Goal: Information Seeking & Learning: Check status

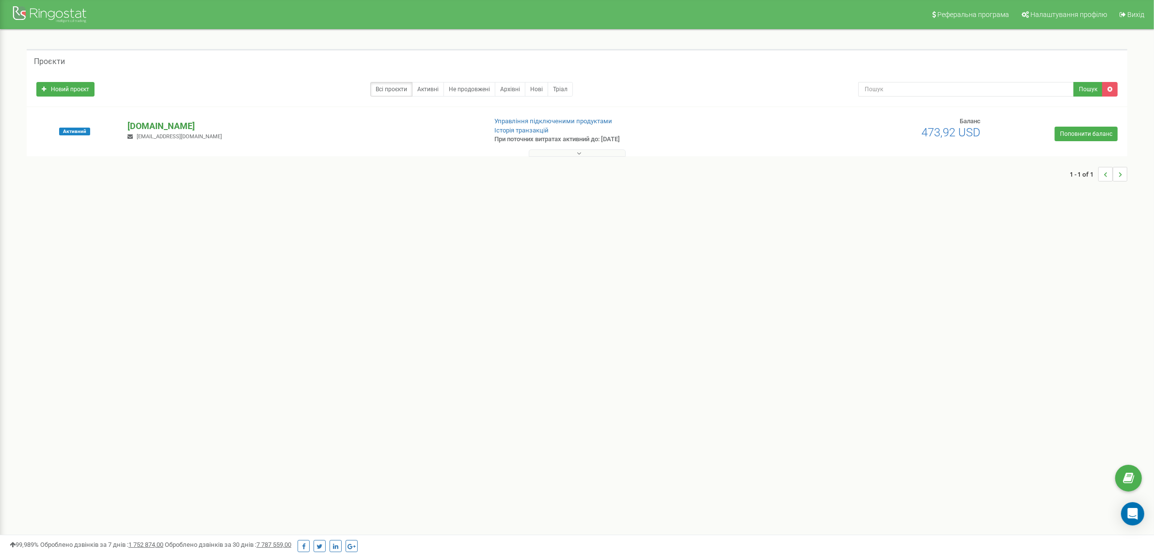
click at [146, 125] on p "[DOMAIN_NAME]" at bounding box center [302, 126] width 351 height 13
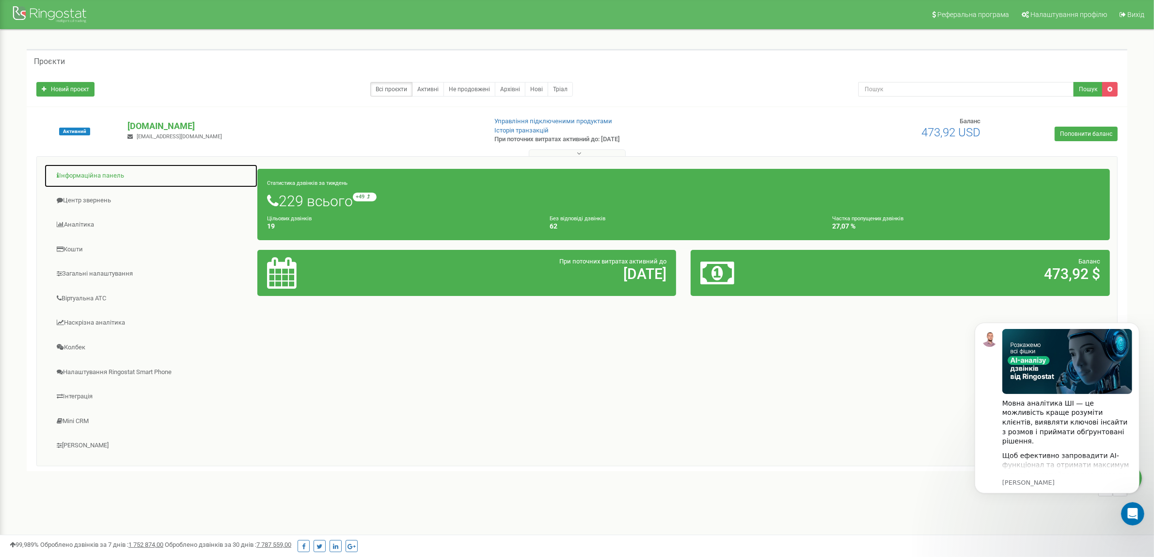
click at [81, 172] on link "Інформаційна панель" at bounding box center [151, 176] width 214 height 24
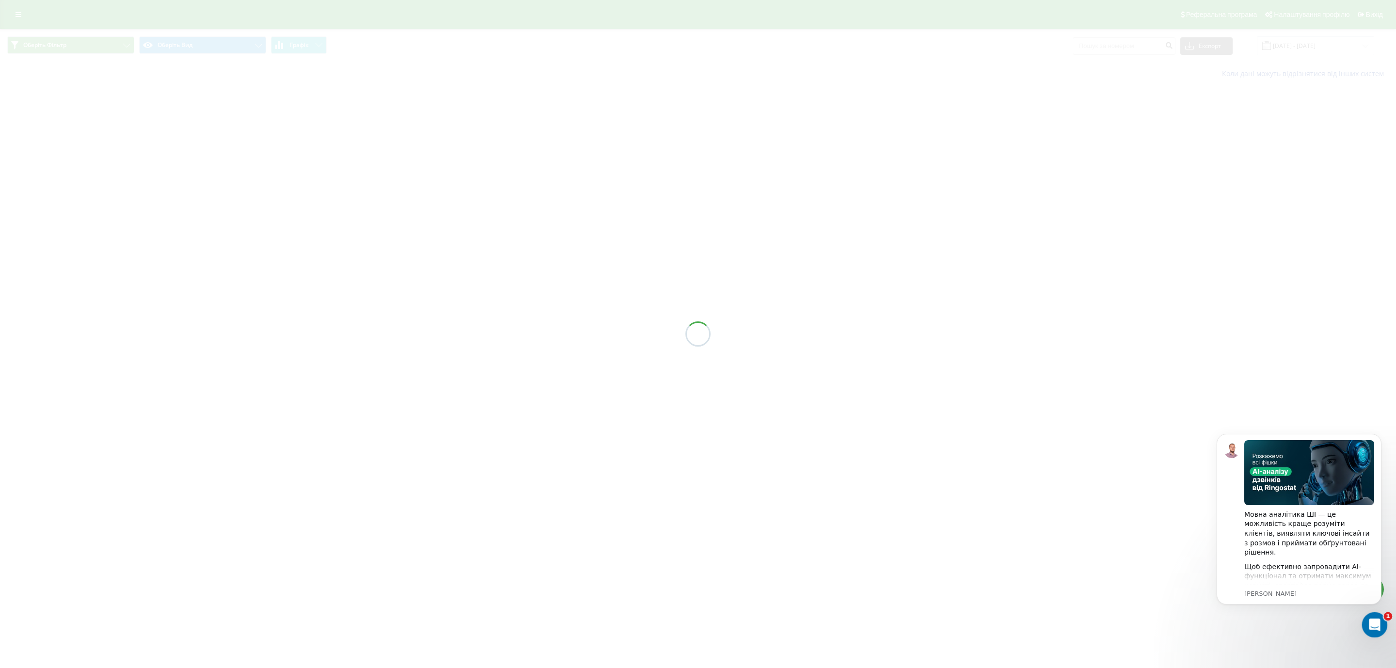
click at [1373, 625] on icon "Відкрити програму для спілкування Intercom" at bounding box center [1374, 624] width 16 height 16
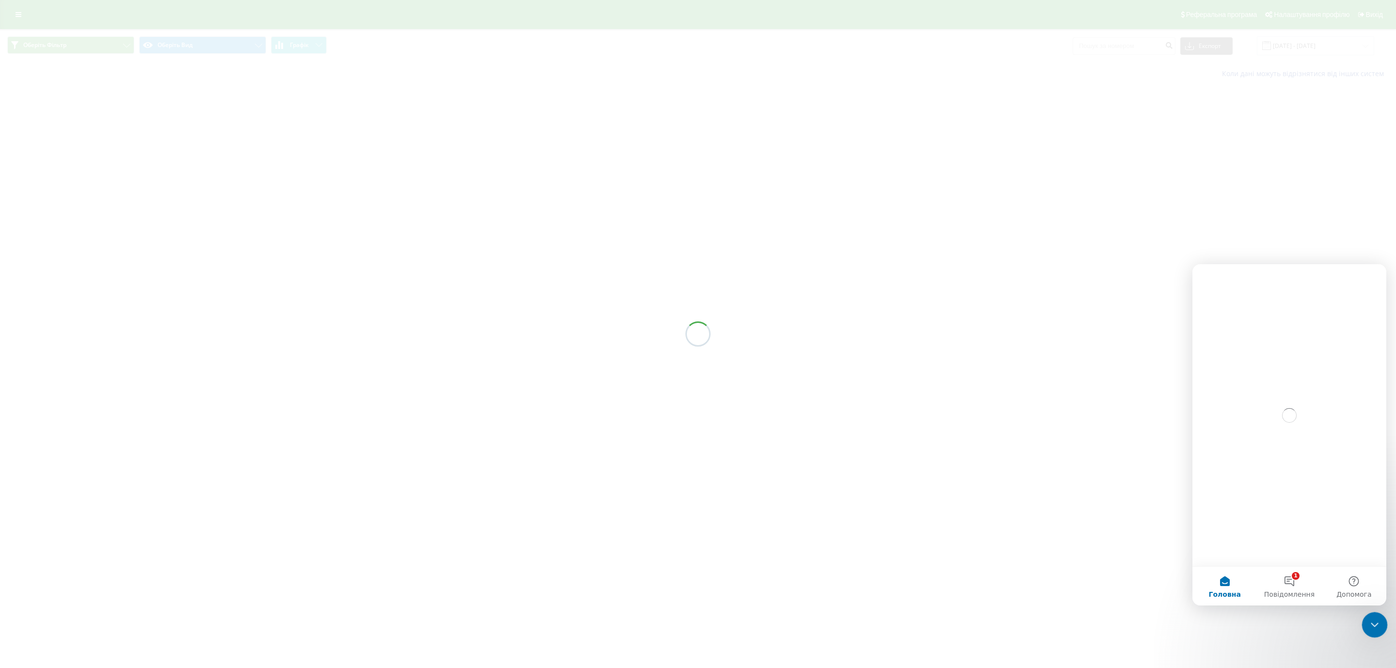
click at [1373, 625] on icon "Закрити програму для спілкування Intercom" at bounding box center [1373, 623] width 7 height 4
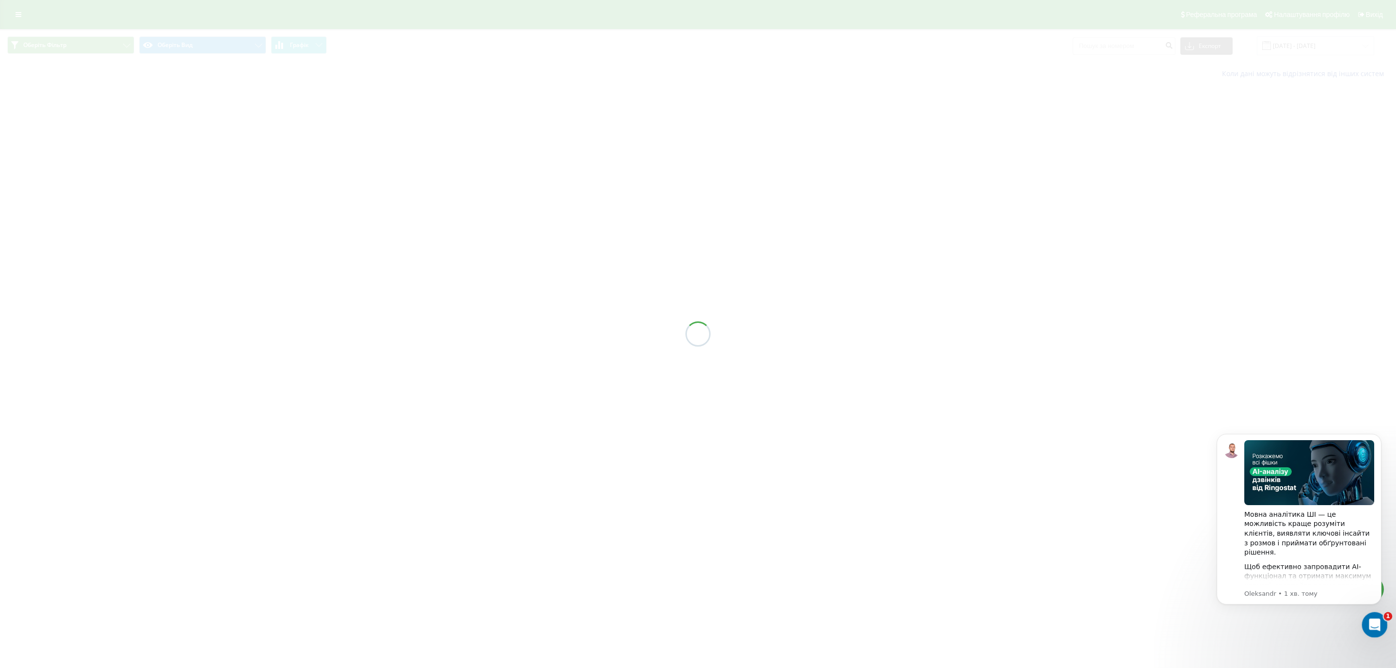
click at [1371, 634] on div "Відкрити програму для спілкування Intercom" at bounding box center [1373, 623] width 32 height 32
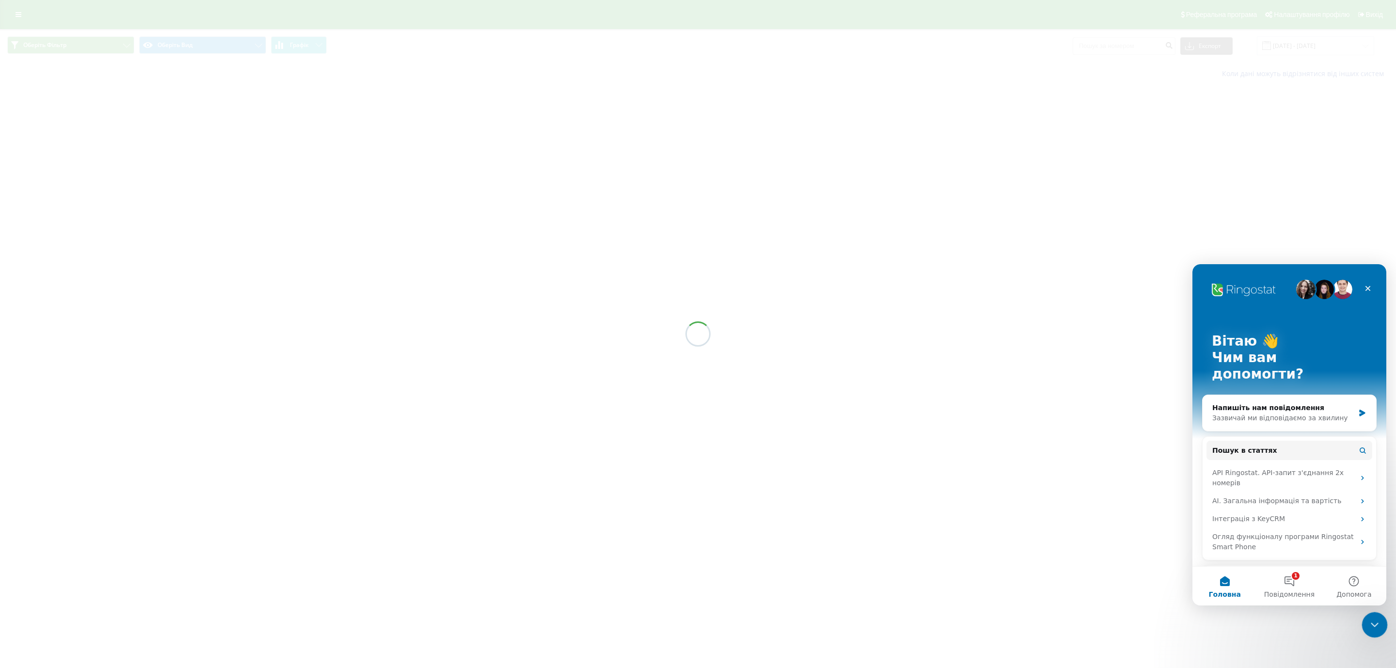
click at [1371, 633] on div "Закрити програму для спілкування Intercom" at bounding box center [1373, 623] width 23 height 23
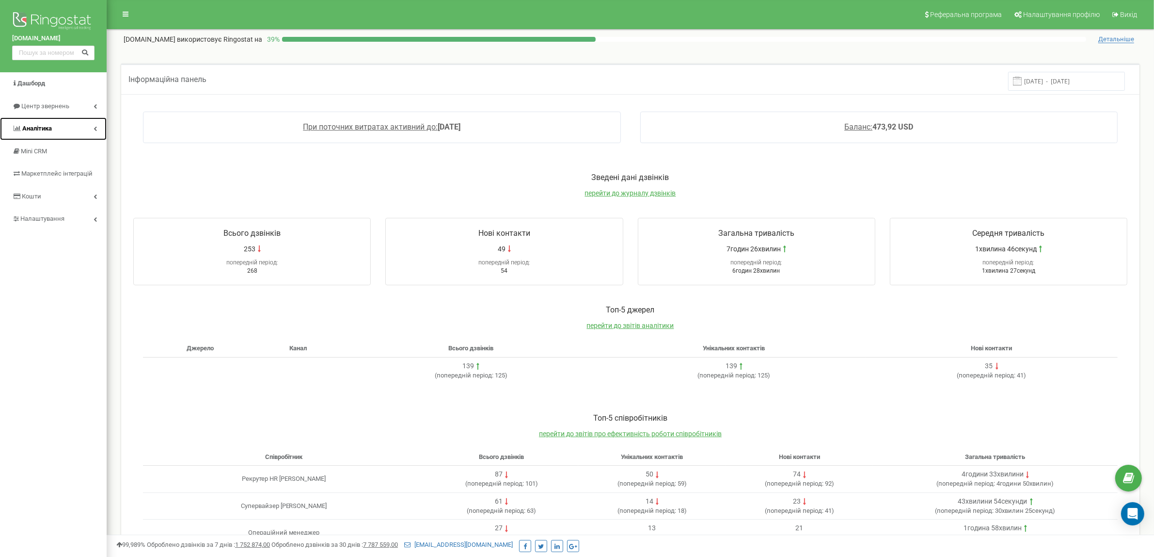
click at [96, 129] on icon at bounding box center [95, 128] width 3 height 5
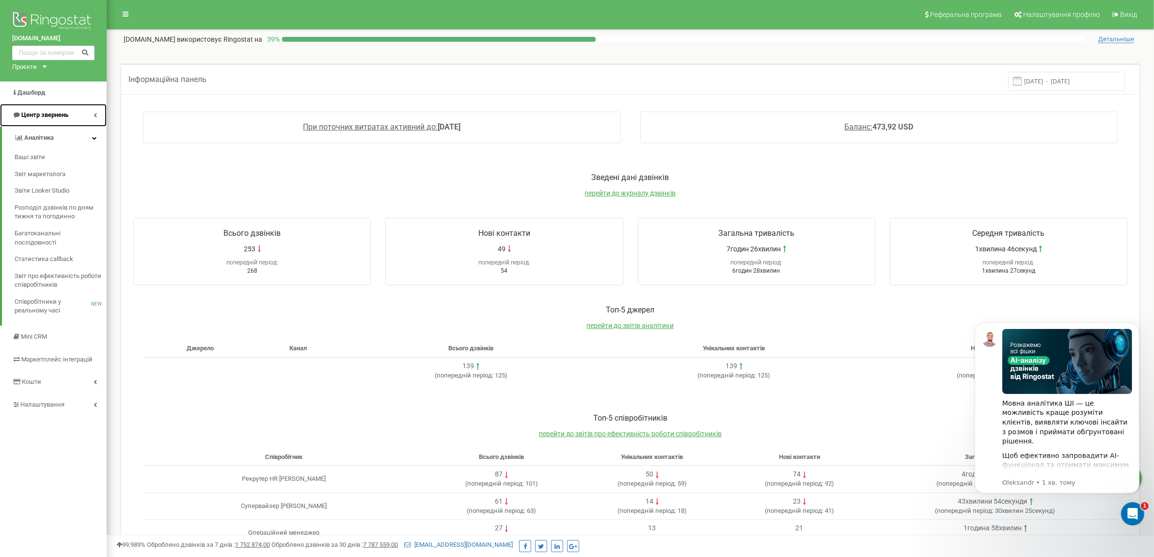
click at [96, 113] on icon at bounding box center [95, 114] width 3 height 5
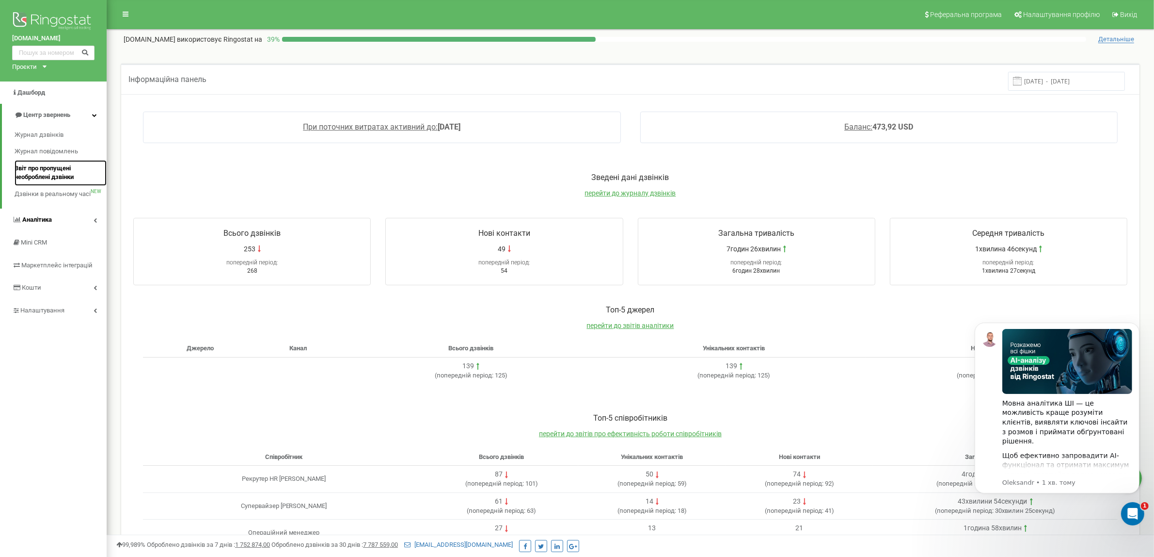
click at [47, 170] on span "Звіт про пропущені необроблені дзвінки" at bounding box center [58, 173] width 87 height 18
